Goal: Task Accomplishment & Management: Use online tool/utility

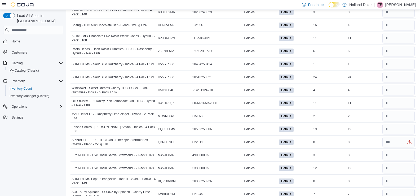
scroll to position [2460, 0]
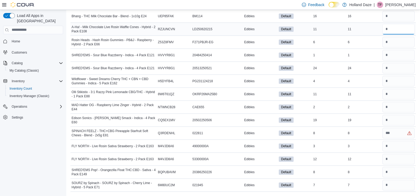
click at [396, 29] on input "number" at bounding box center [399, 29] width 32 height 11
type input "**"
type input "*"
type input "**"
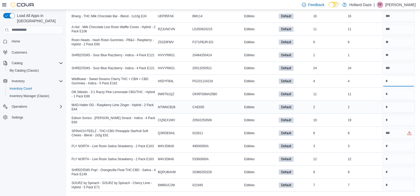
type input "*"
click at [394, 101] on div at bounding box center [399, 107] width 34 height 13
click at [393, 95] on input "number" at bounding box center [399, 94] width 32 height 11
type input "**"
type input "*"
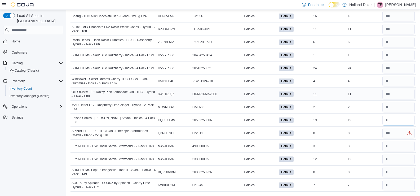
type input "**"
type input "*"
click at [402, 161] on input "number" at bounding box center [399, 159] width 32 height 11
click at [401, 148] on input "number" at bounding box center [399, 146] width 32 height 11
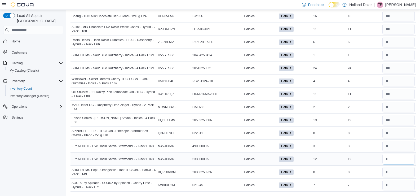
click at [398, 159] on input "number" at bounding box center [399, 159] width 32 height 11
type input "**"
type input "*"
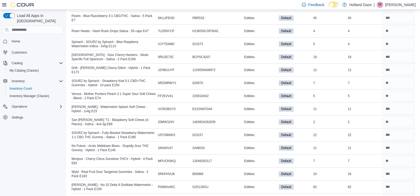
scroll to position [0, 0]
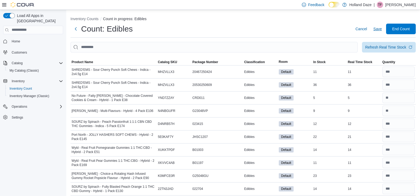
type input "*"
click at [379, 28] on span "Save" at bounding box center [378, 28] width 8 height 5
click at [381, 28] on span "Save" at bounding box center [378, 28] width 8 height 5
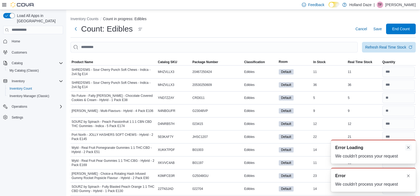
click at [408, 147] on button "Dismiss toast" at bounding box center [409, 147] width 6 height 6
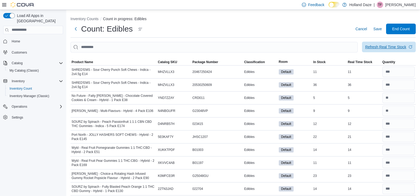
click at [388, 44] on span "Refresh Real Time Stock" at bounding box center [389, 47] width 47 height 11
click at [382, 28] on span "Save" at bounding box center [378, 28] width 8 height 5
click at [400, 30] on span "End Count" at bounding box center [402, 28] width 18 height 5
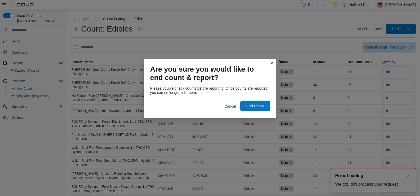
click at [265, 103] on span "End Count" at bounding box center [255, 106] width 23 height 11
click at [256, 105] on span "End Count" at bounding box center [255, 105] width 18 height 5
click at [250, 109] on span "End Count" at bounding box center [255, 106] width 23 height 11
click at [231, 108] on span "Cancel" at bounding box center [231, 106] width 12 height 5
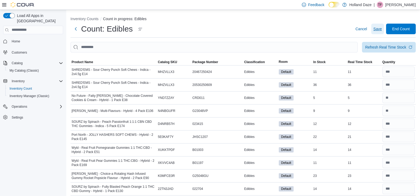
click at [382, 31] on span "Save" at bounding box center [378, 28] width 8 height 5
